Goal: Information Seeking & Learning: Understand process/instructions

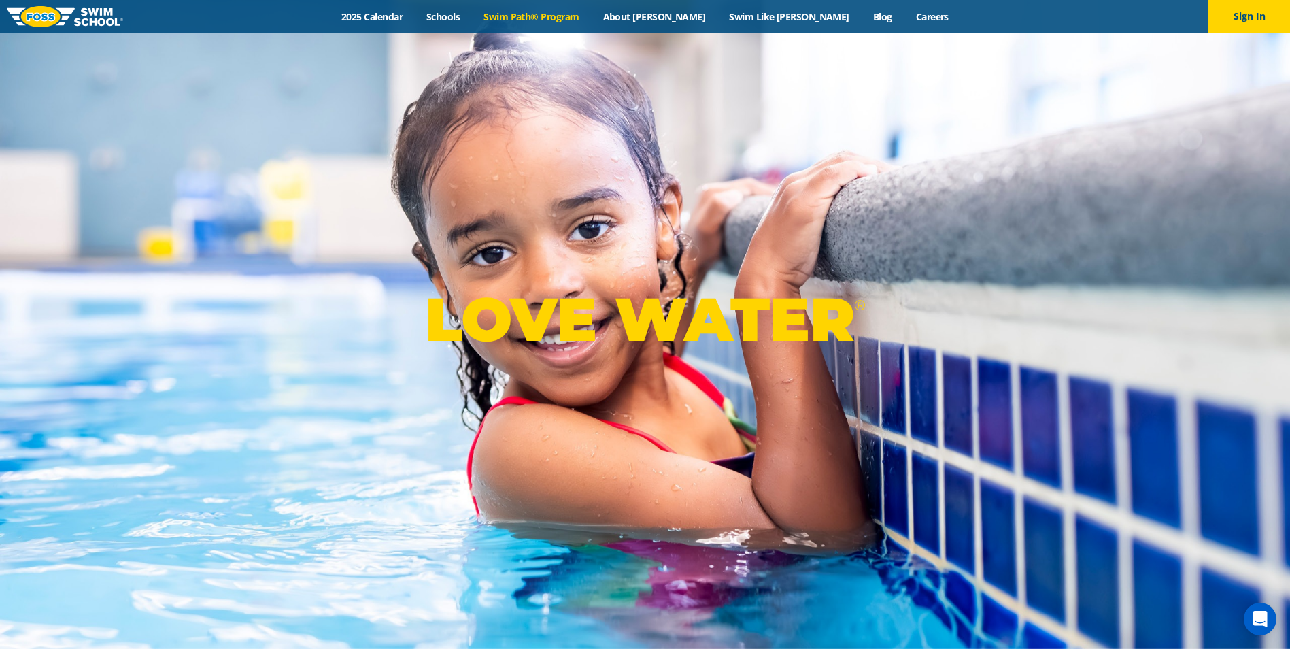
click at [585, 17] on link "Swim Path® Program" at bounding box center [531, 16] width 119 height 13
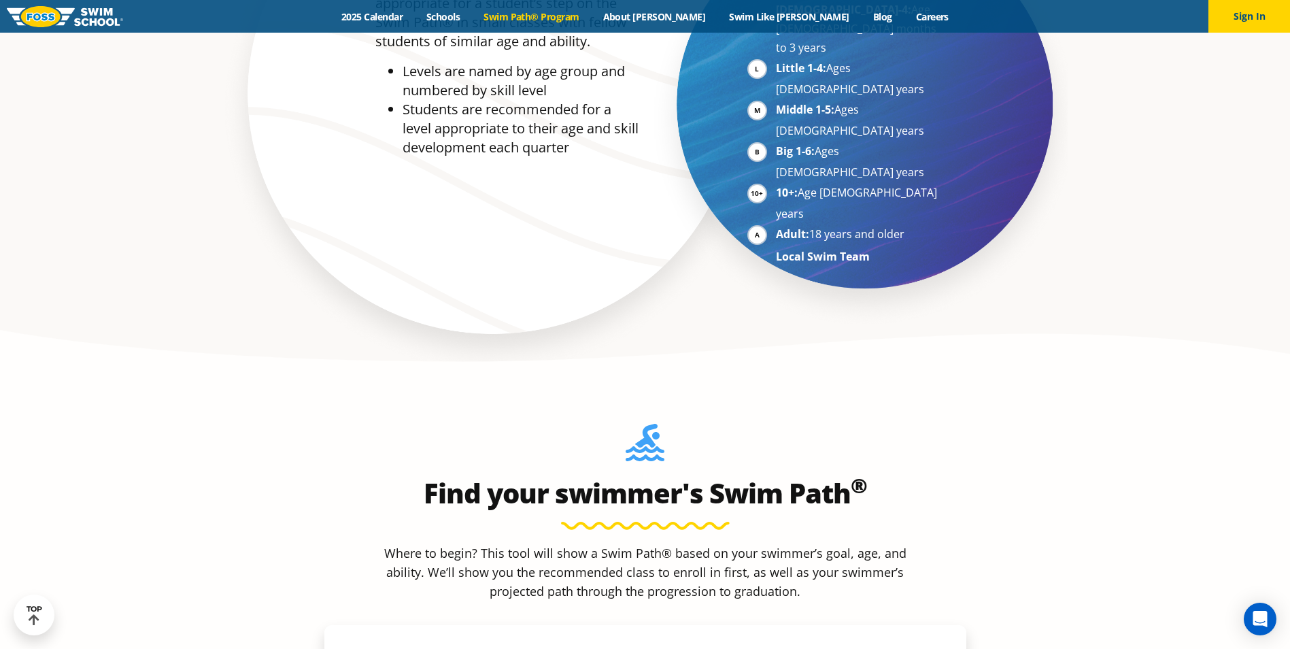
scroll to position [1156, 0]
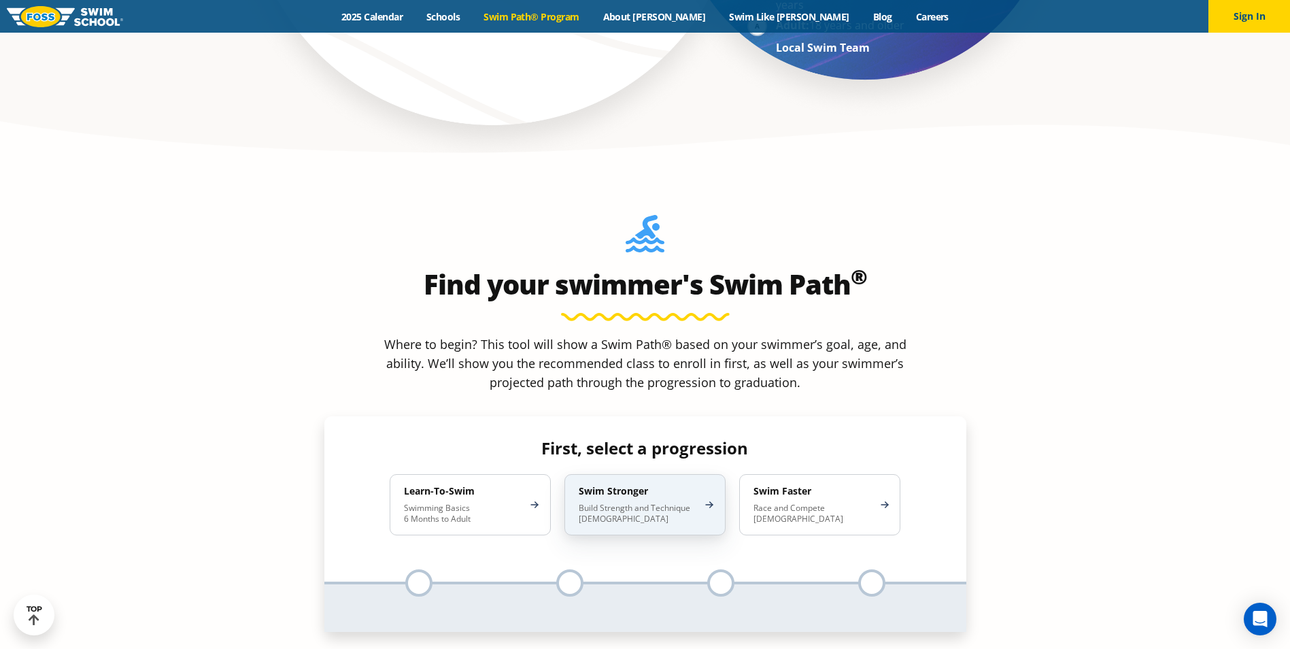
click at [601, 502] on p "Build Strength and Technique 5-13 Years Old" at bounding box center [638, 513] width 119 height 22
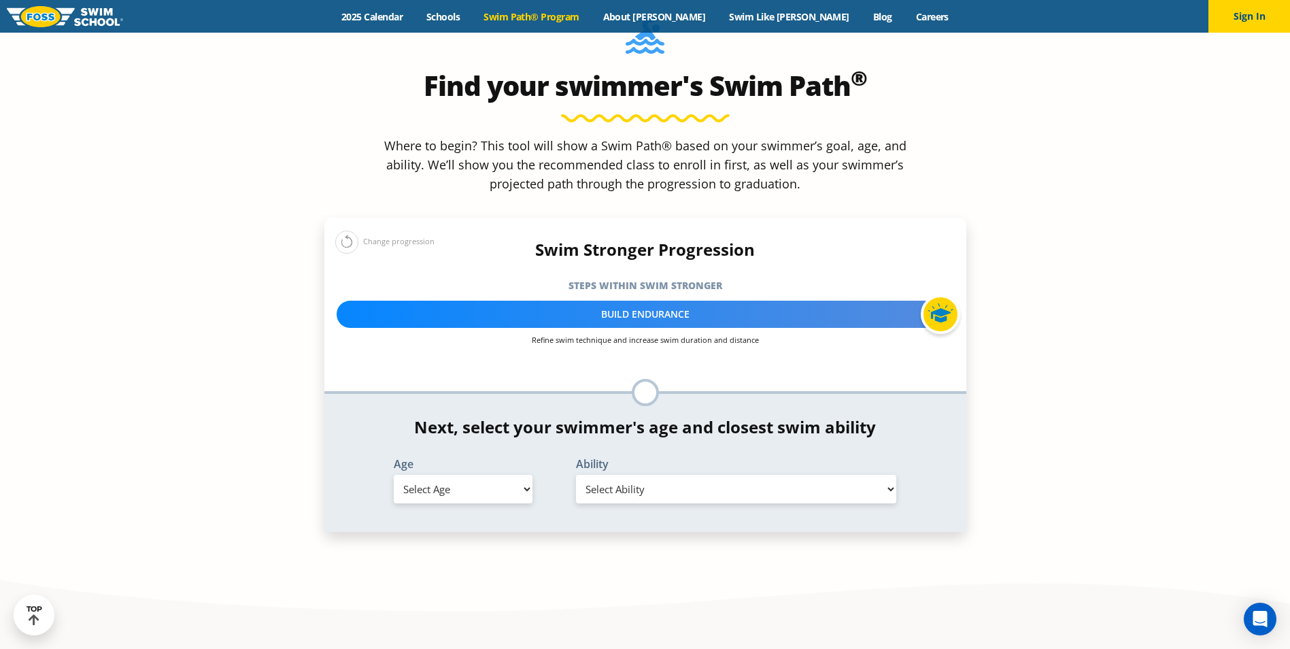
scroll to position [1360, 0]
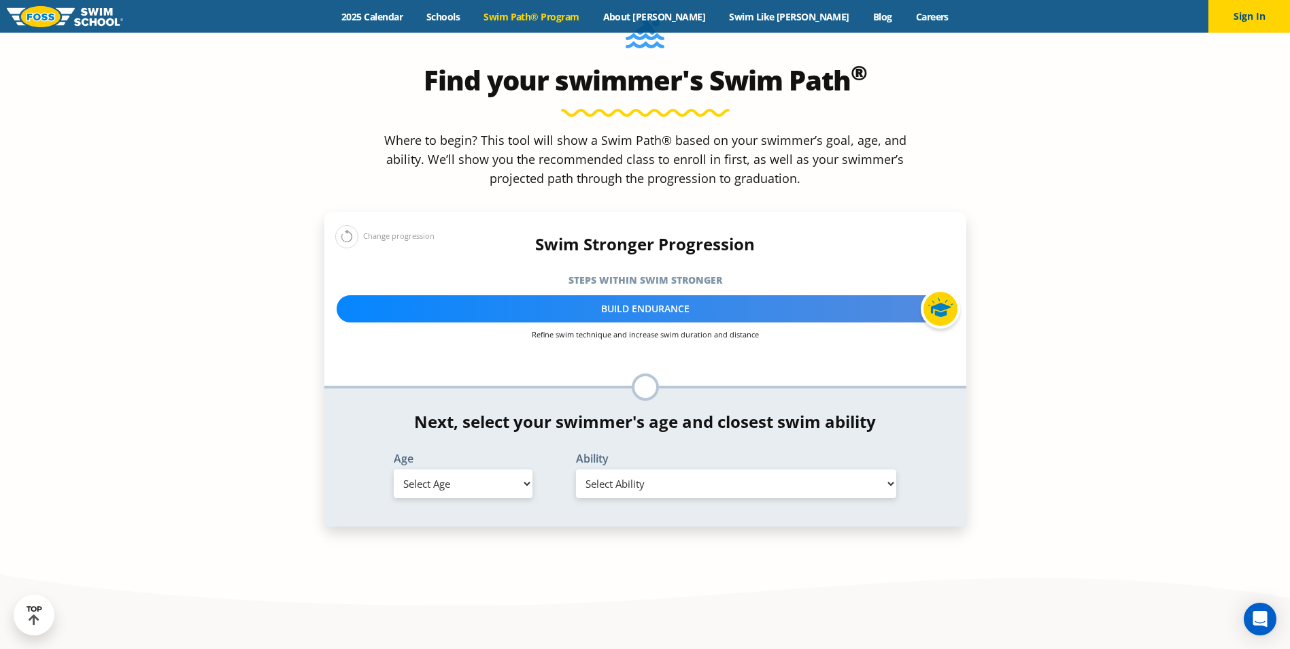
click at [506, 469] on select "Select Age 6 months - 1 year 1 year 2 years 3 years 4 years 5 years 6 years 7 y…" at bounding box center [463, 483] width 139 height 29
select select "8-years"
click at [394, 469] on select "Select Age 6 months - 1 year 1 year 2 years 3 years 4 years 5 years 6 years 7 y…" at bounding box center [463, 483] width 139 height 29
click at [604, 469] on select "Select Ability First in-water experience When in the water, reliant on a life j…" at bounding box center [736, 483] width 321 height 29
select select "8-years-swims-front-crawl-and-backstroke-for-25-ft-with-a-flip-from-stomach-to-…"
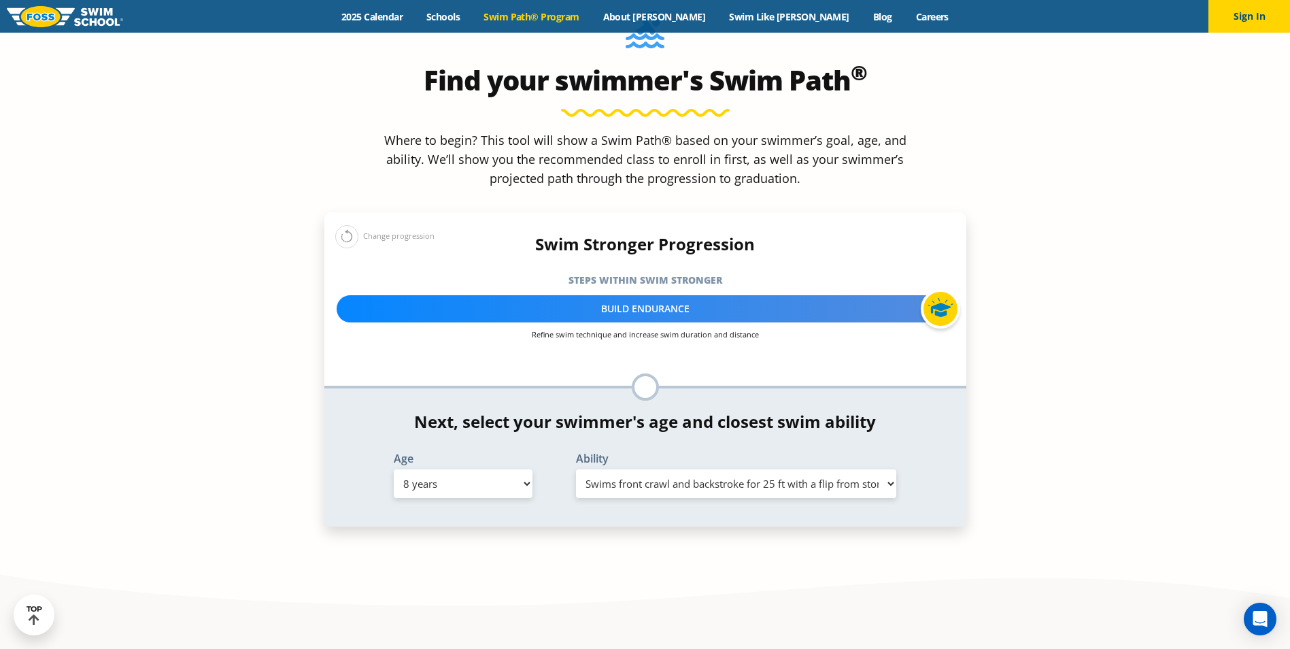
click at [576, 469] on select "Select Ability First in-water experience When in the water, reliant on a life j…" at bounding box center [736, 483] width 321 height 29
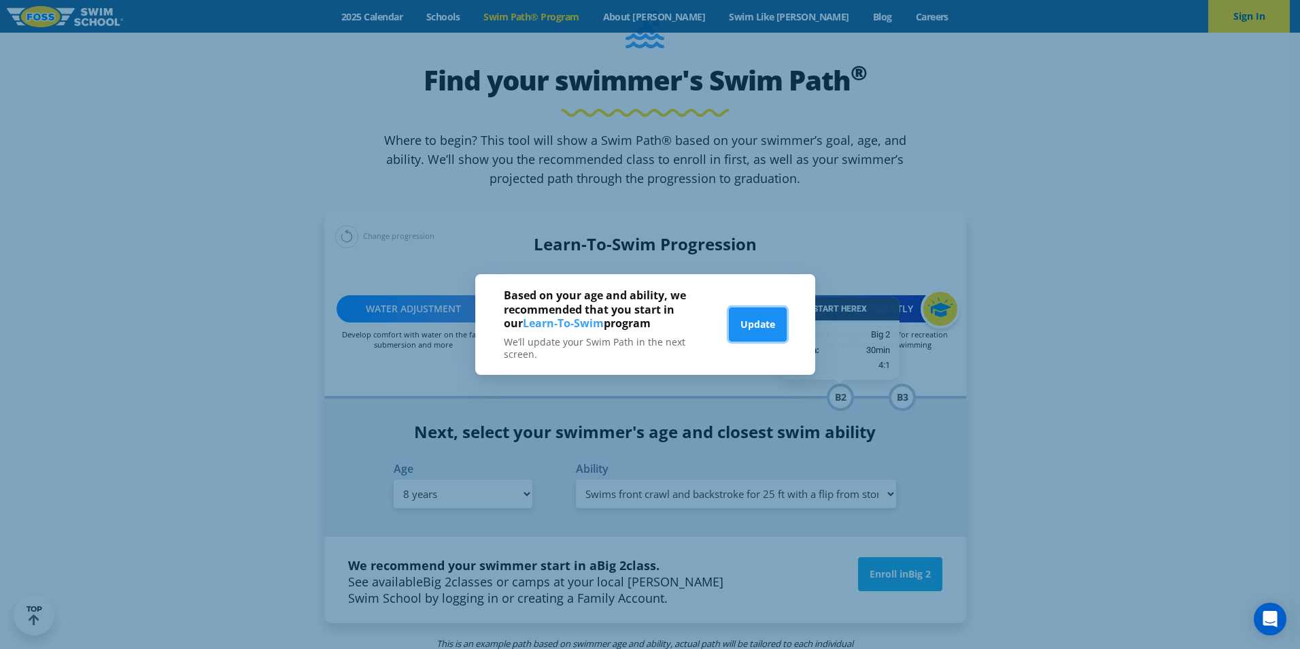
click at [761, 324] on button "Update" at bounding box center [758, 324] width 58 height 34
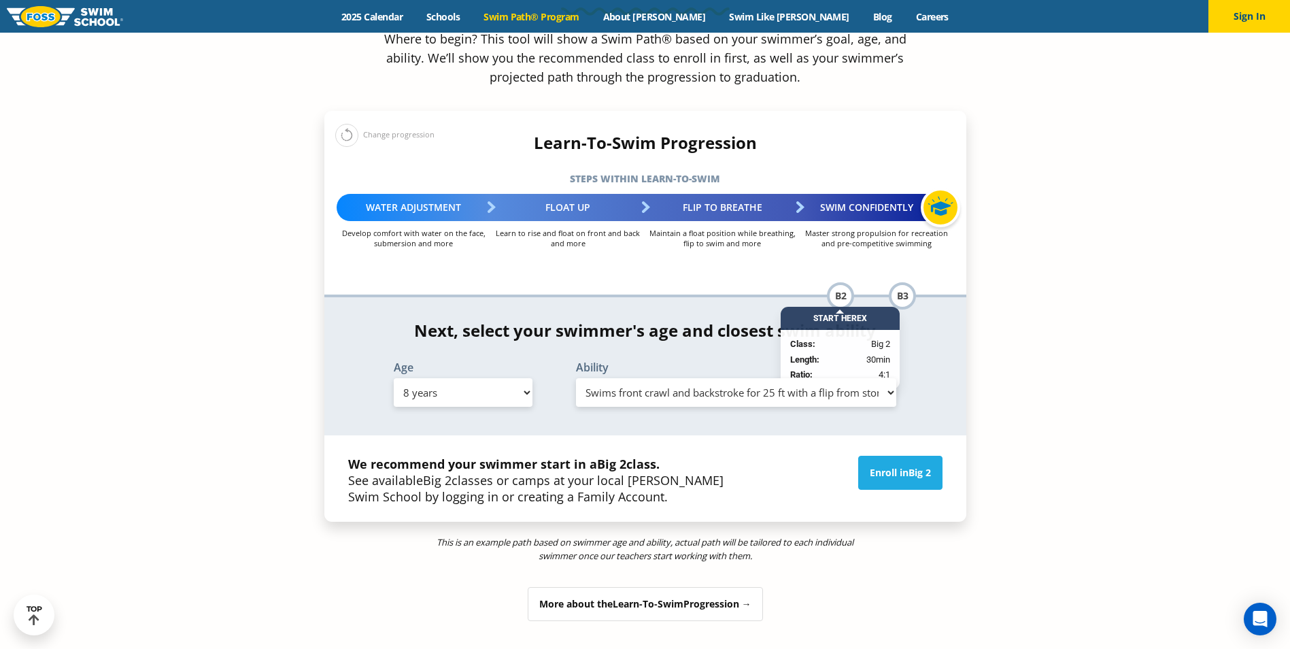
scroll to position [1564, 0]
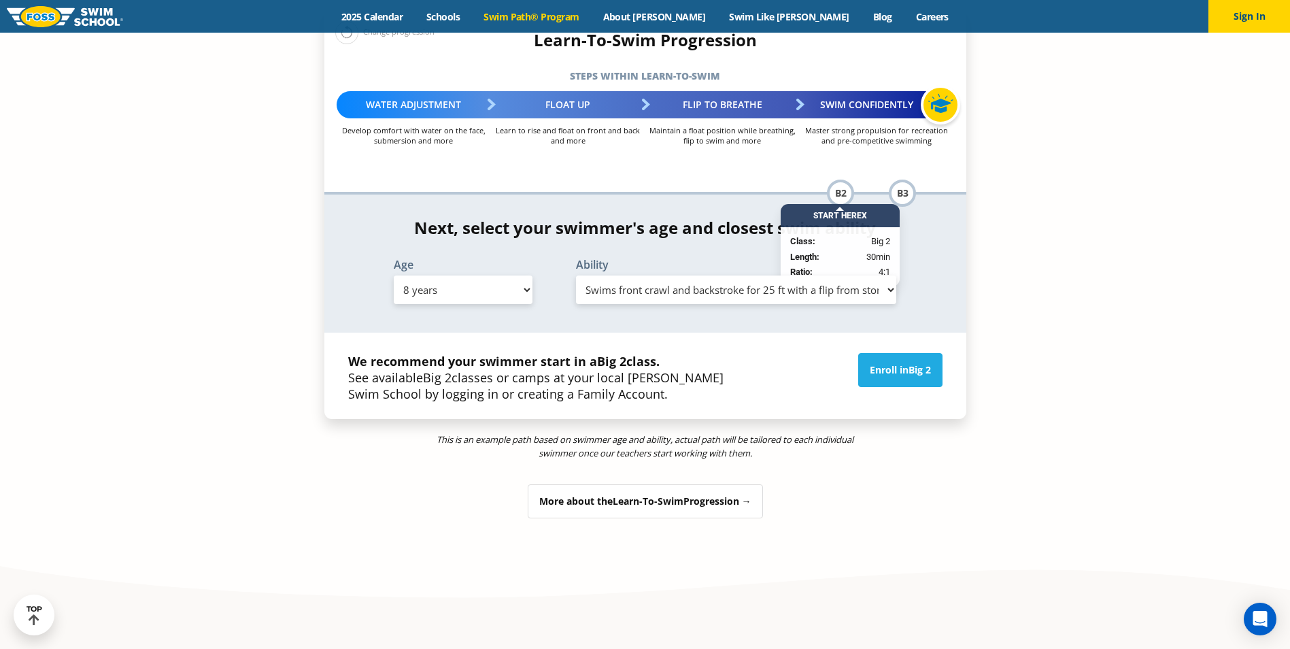
click at [623, 484] on div "More about the Learn-To-Swim Progression →" at bounding box center [645, 501] width 235 height 34
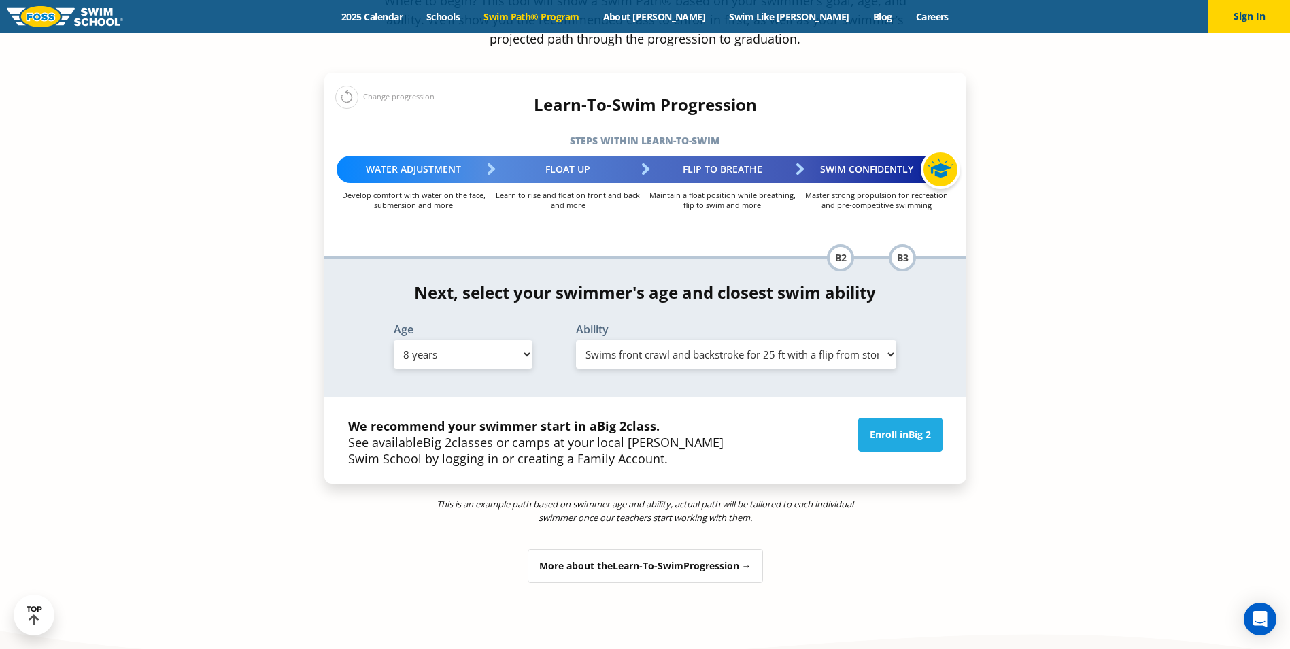
scroll to position [1414, 0]
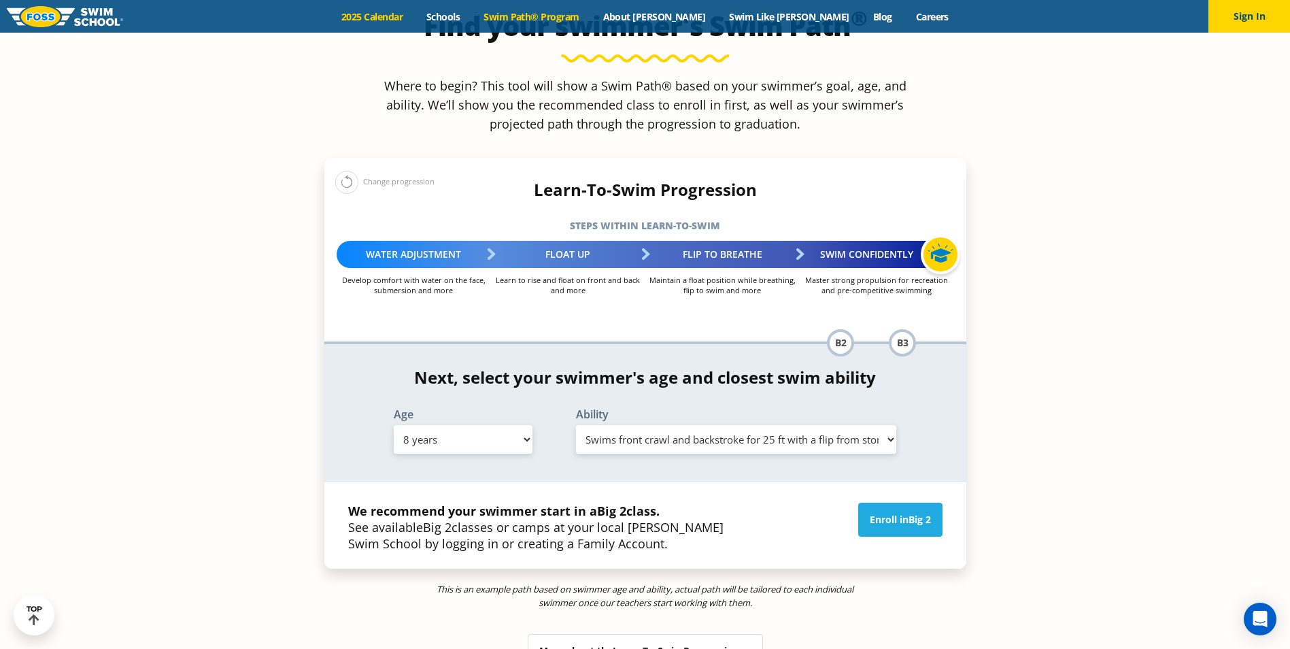
click at [415, 20] on link "2025 Calendar" at bounding box center [372, 16] width 85 height 13
